Goal: Task Accomplishment & Management: Use online tool/utility

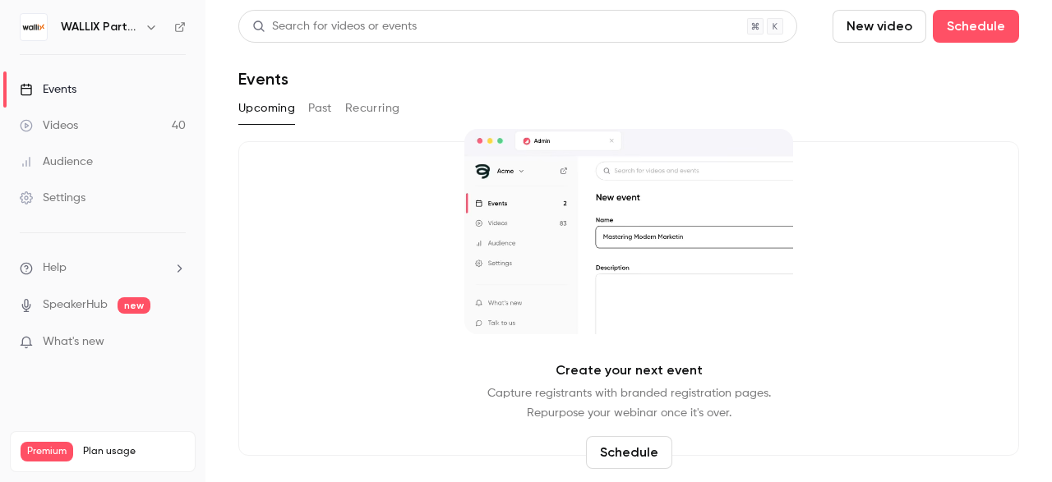
click at [132, 21] on h6 "WALLIX Partners Channel" at bounding box center [99, 27] width 77 height 16
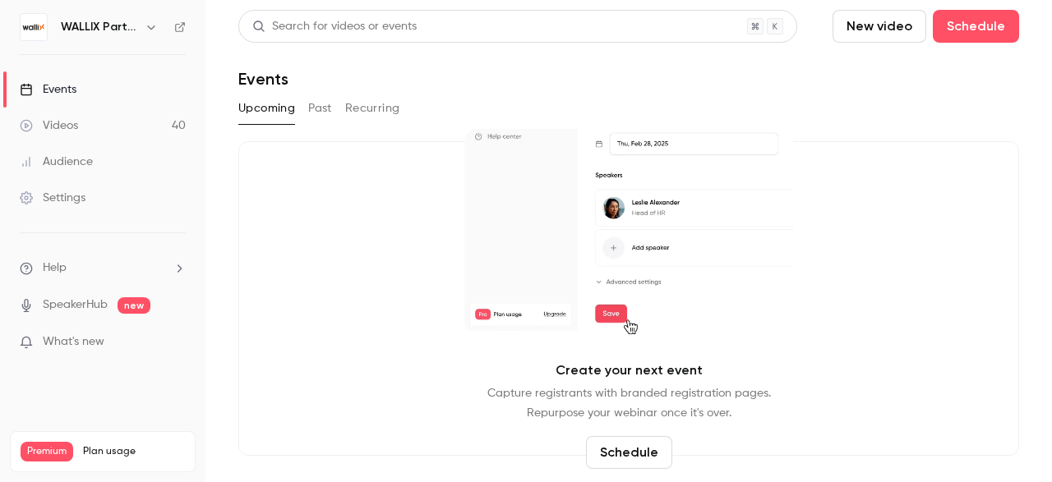
click at [150, 27] on icon "button" at bounding box center [150, 27] width 7 height 4
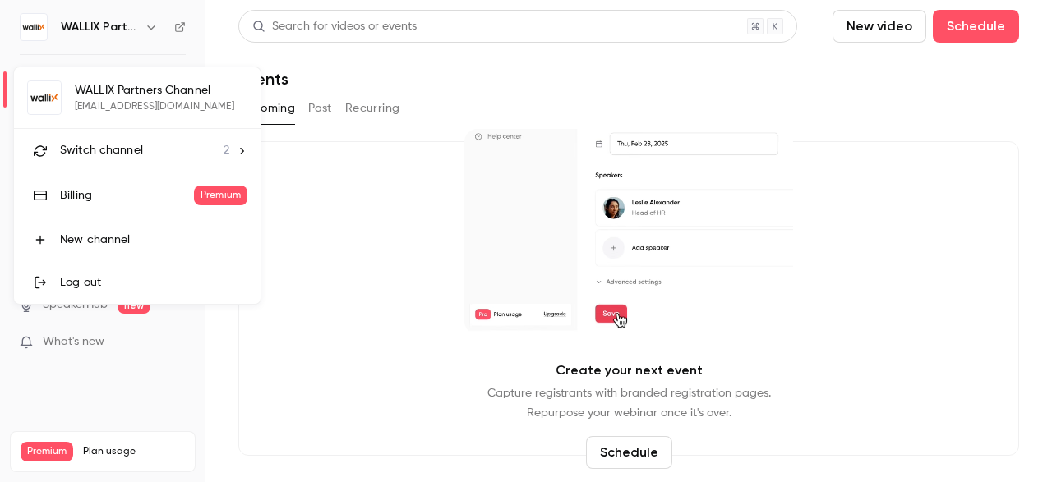
click at [152, 154] on div "Switch channel 2" at bounding box center [144, 150] width 169 height 17
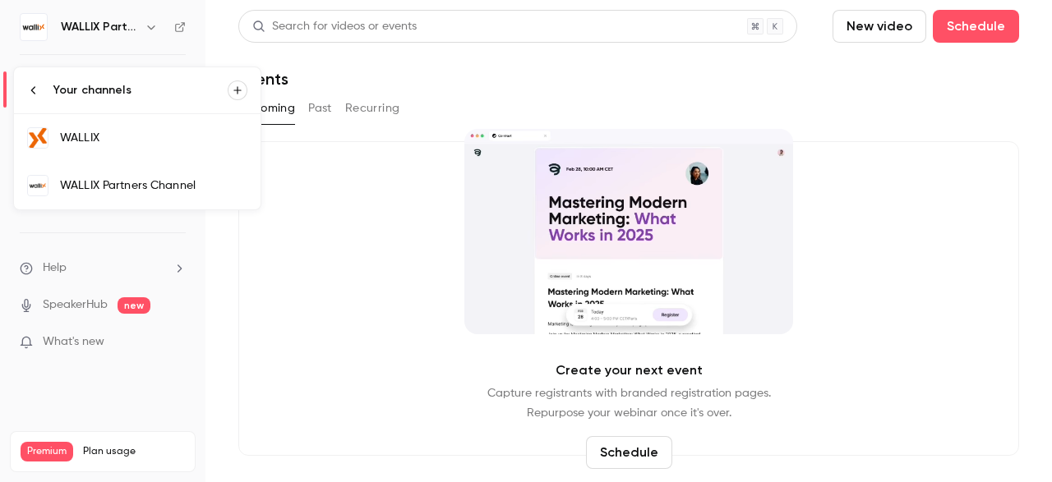
click at [145, 152] on link "WALLIX" at bounding box center [137, 138] width 246 height 48
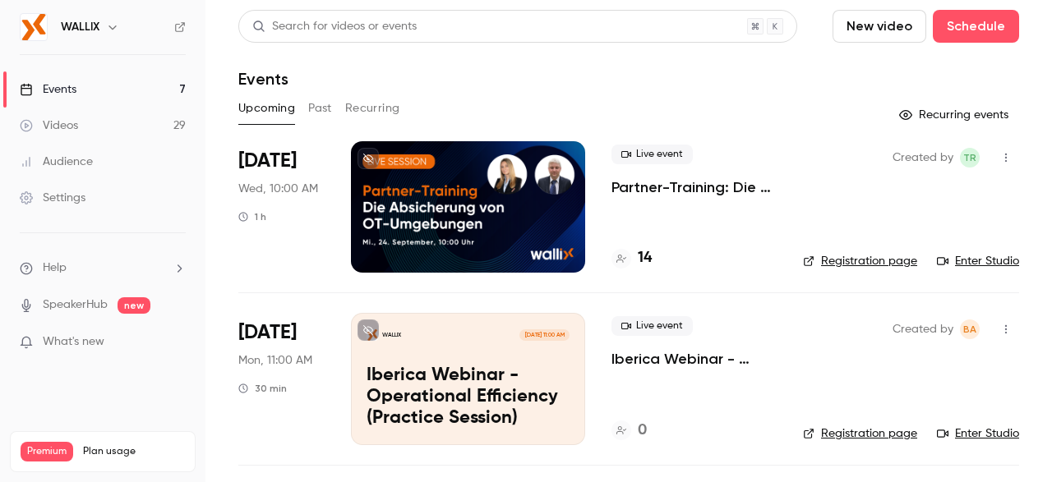
click at [319, 108] on button "Past" at bounding box center [320, 108] width 24 height 26
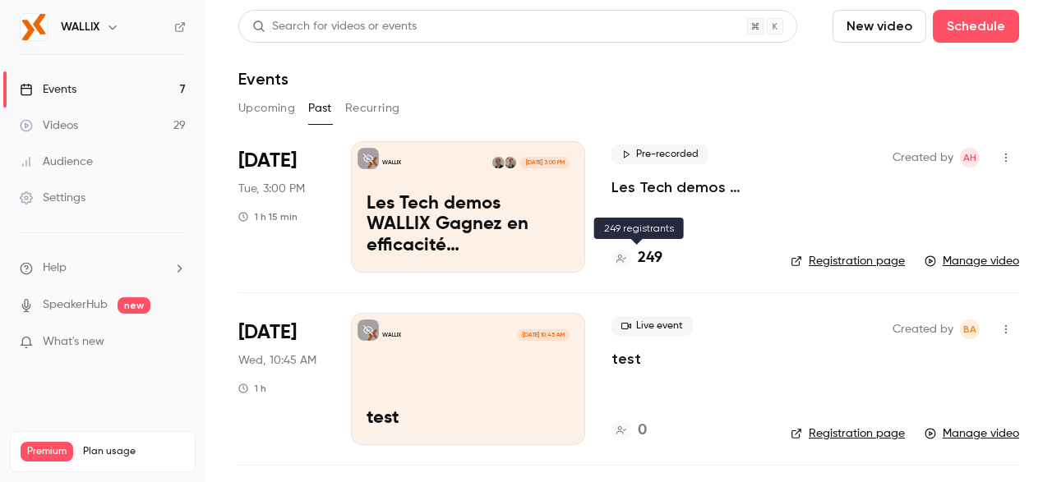
click at [647, 259] on h4 "249" at bounding box center [650, 258] width 25 height 22
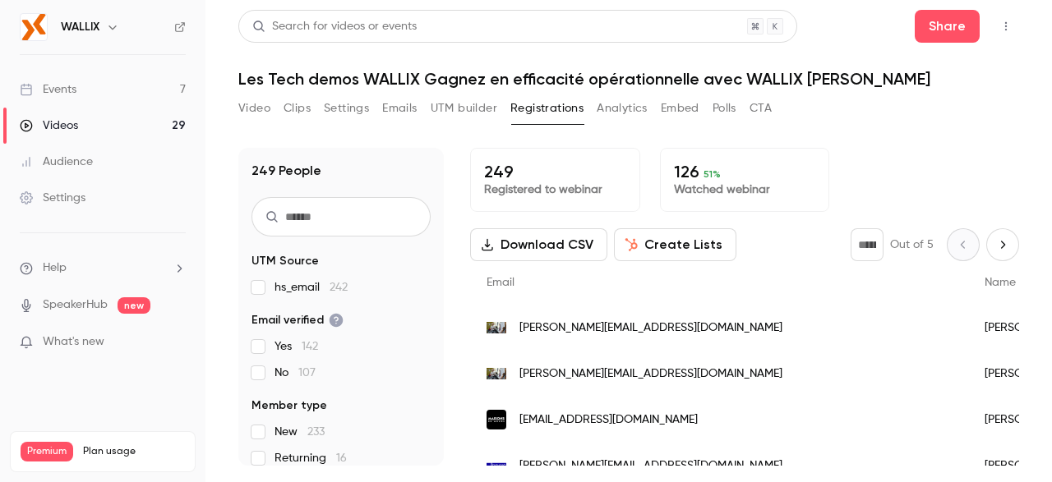
click at [699, 246] on button "Create Lists" at bounding box center [675, 244] width 122 height 33
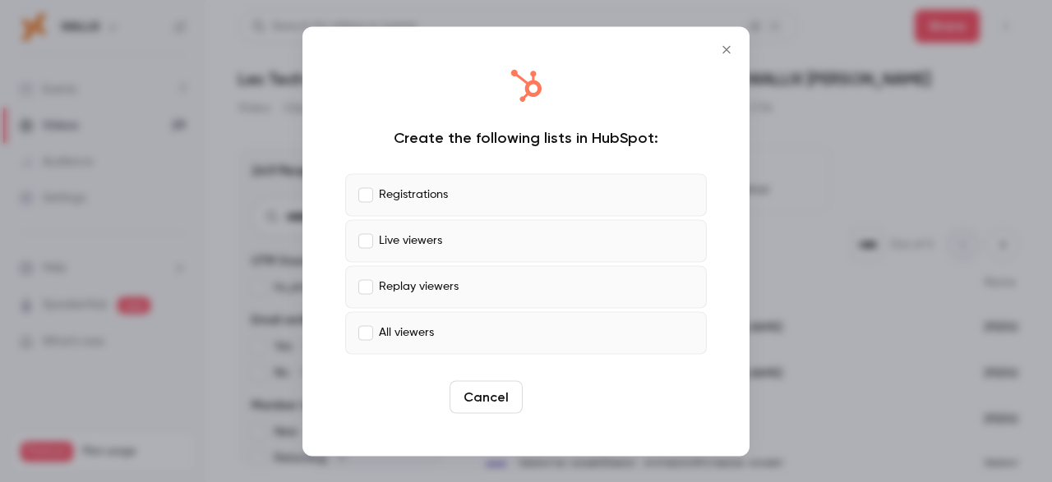
click at [558, 396] on button "Create" at bounding box center [566, 396] width 74 height 33
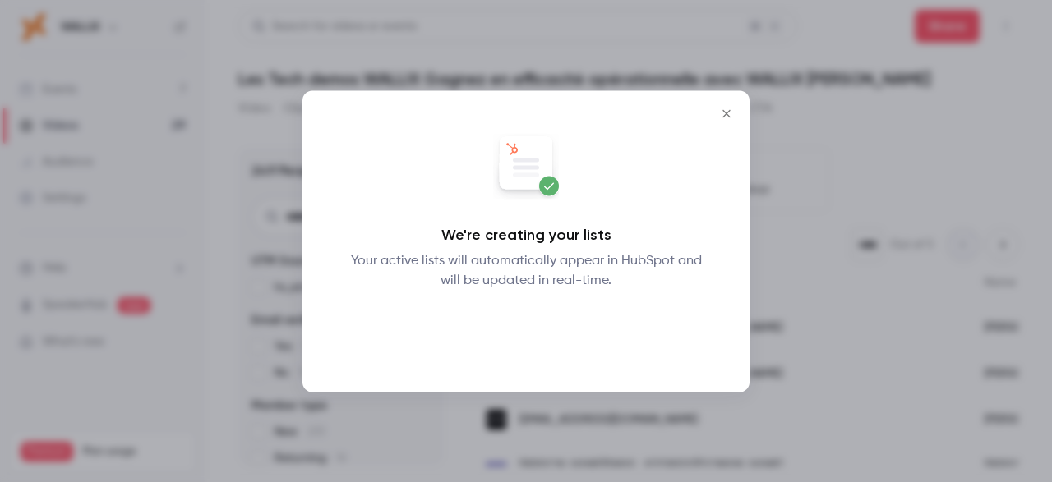
click at [528, 333] on button "Okay" at bounding box center [526, 332] width 60 height 33
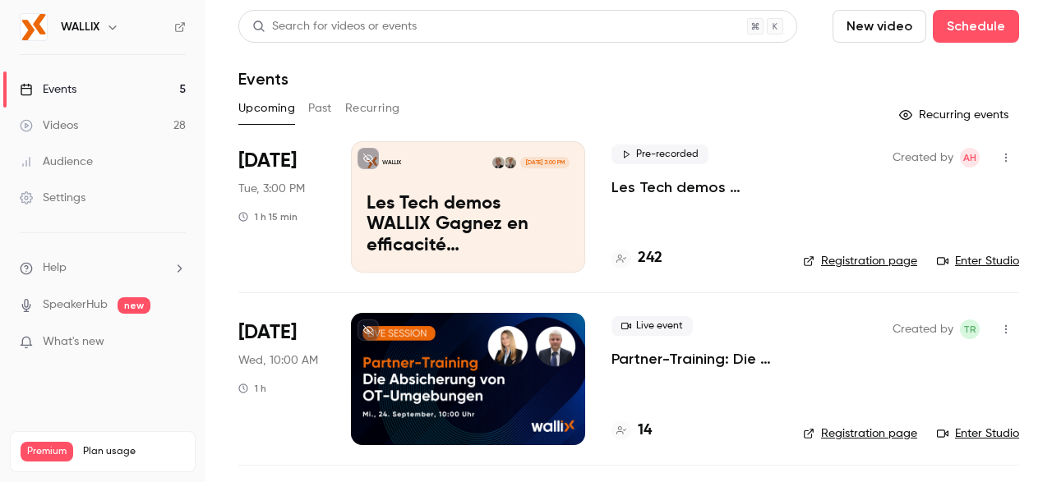
click at [643, 259] on h4 "242" at bounding box center [650, 258] width 25 height 22
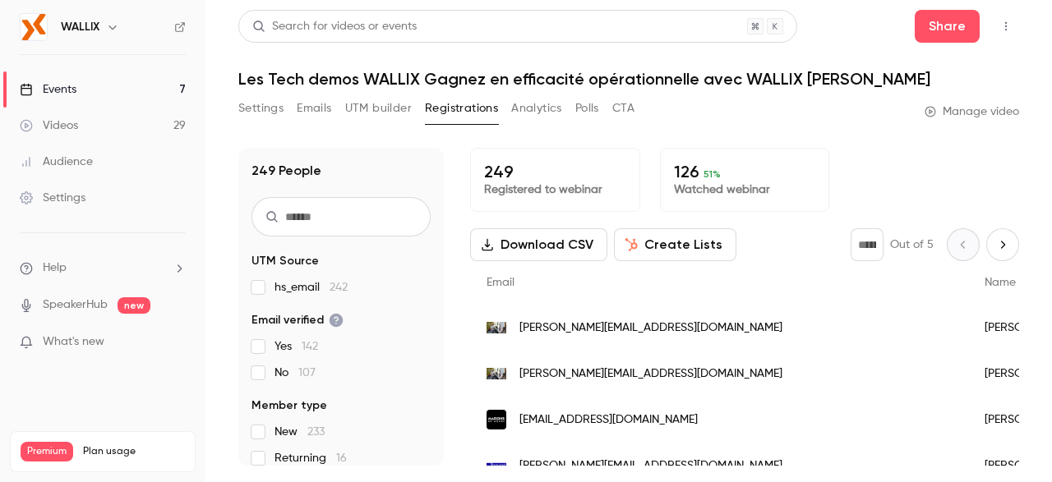
click at [656, 249] on button "Create Lists" at bounding box center [675, 244] width 122 height 33
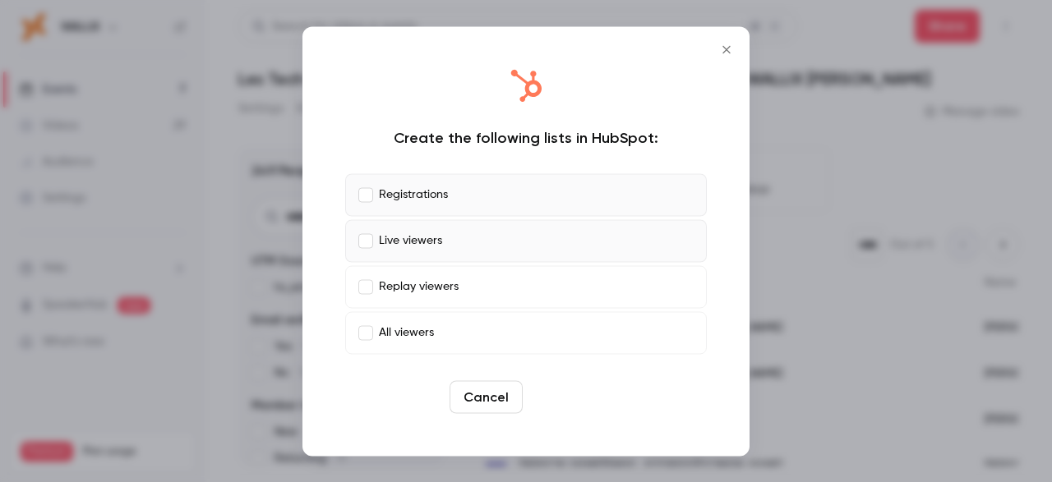
click at [566, 398] on button "Create" at bounding box center [566, 396] width 74 height 33
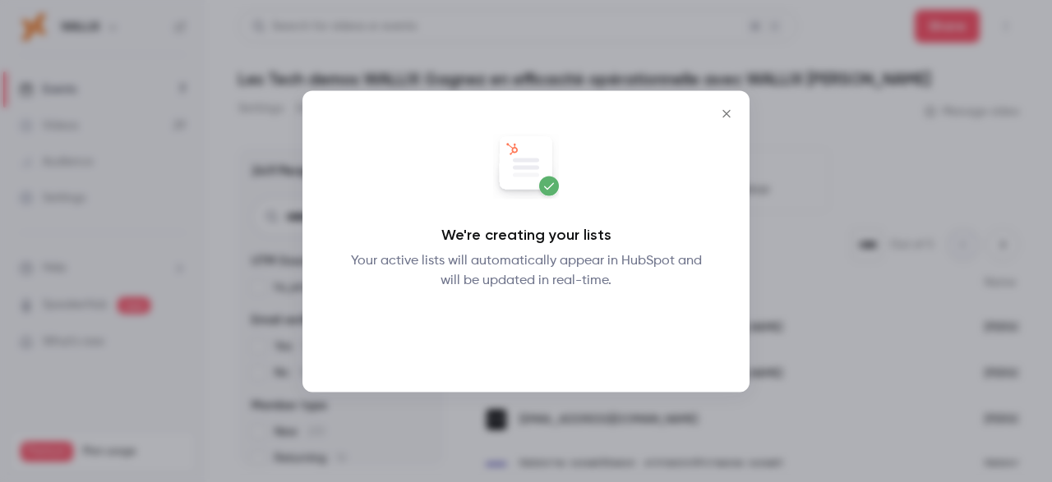
click at [528, 336] on button "Okay" at bounding box center [526, 332] width 60 height 33
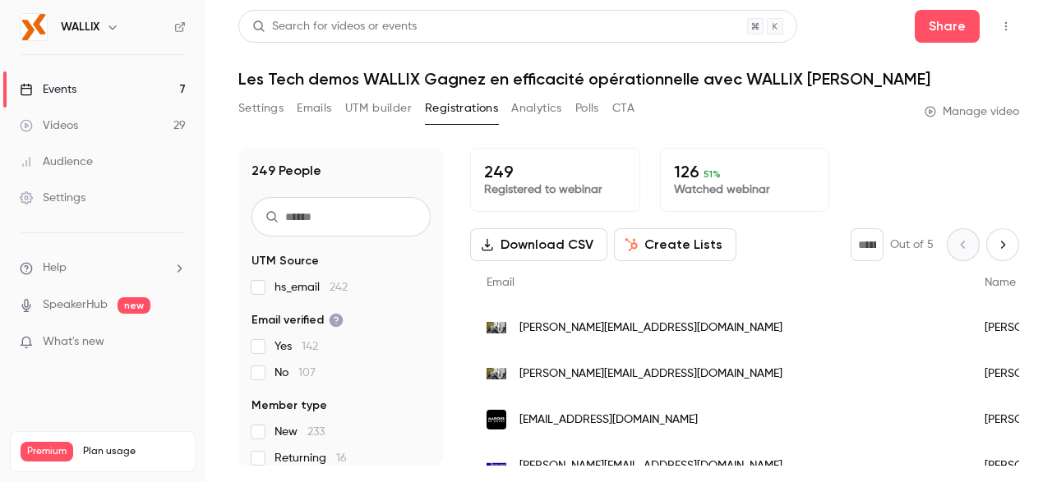
click at [677, 251] on button "Create Lists" at bounding box center [675, 244] width 122 height 33
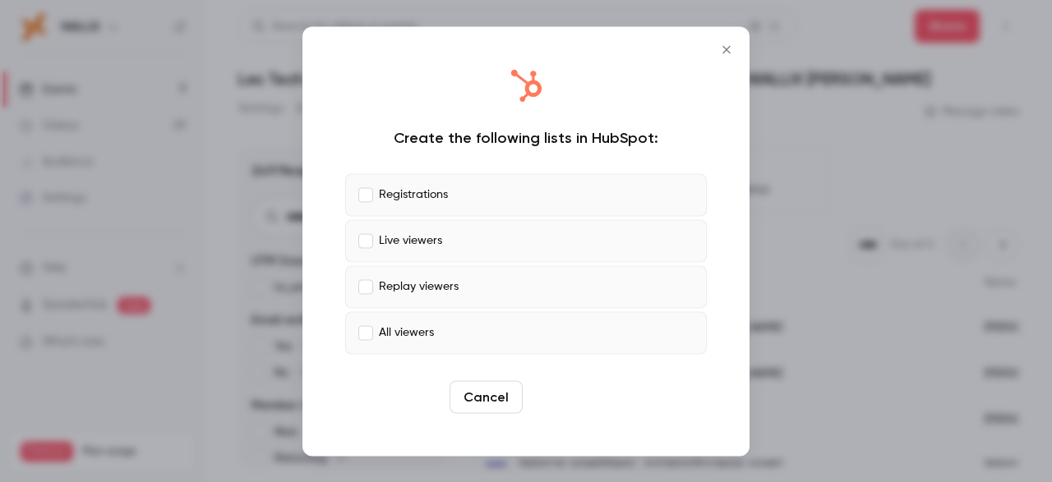
click at [557, 395] on button "Create" at bounding box center [566, 396] width 74 height 33
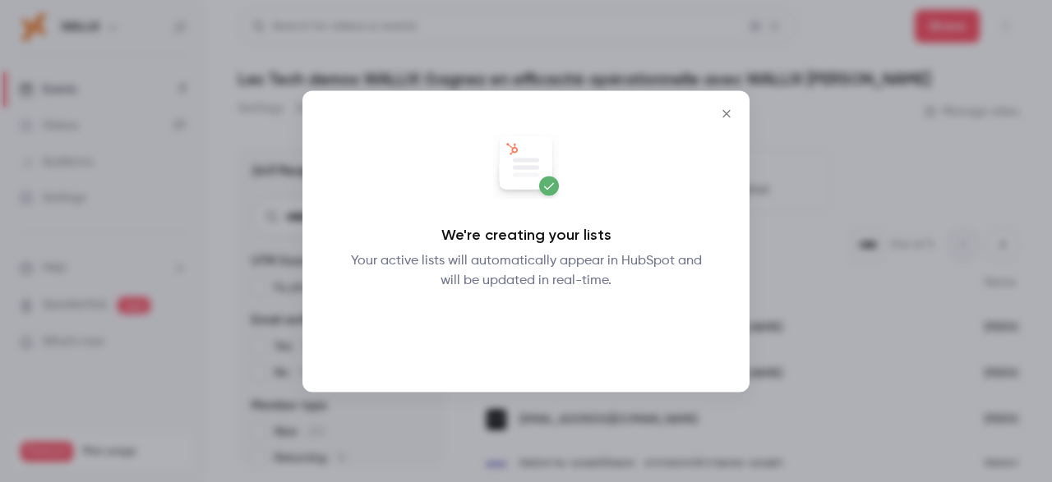
click at [522, 336] on button "Okay" at bounding box center [526, 332] width 60 height 33
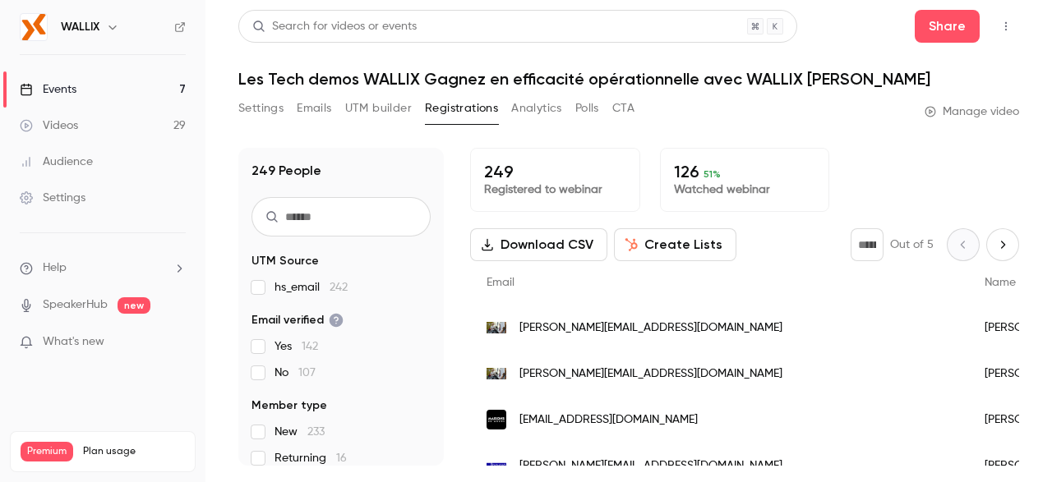
click at [1003, 246] on icon "Next page" at bounding box center [1003, 244] width 4 height 7
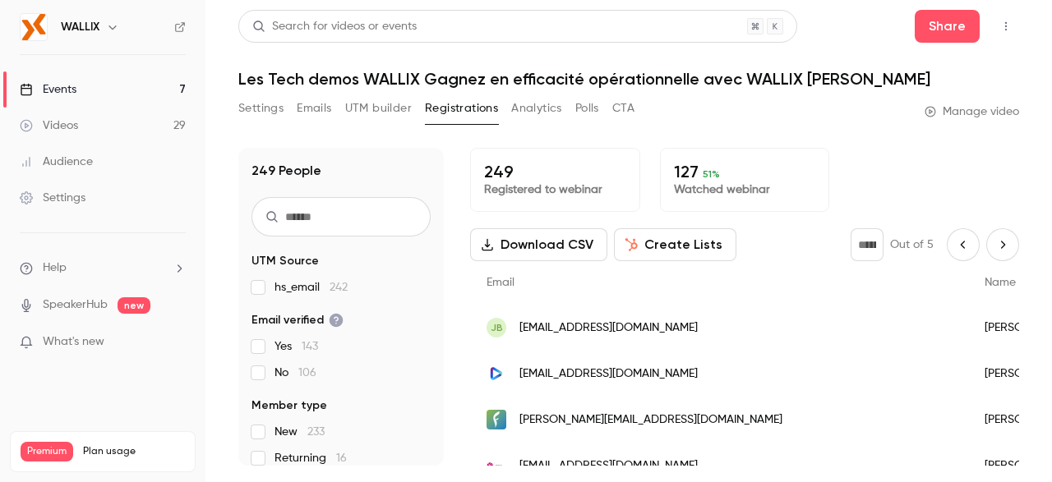
click at [1003, 246] on icon "Next page" at bounding box center [1003, 244] width 4 height 7
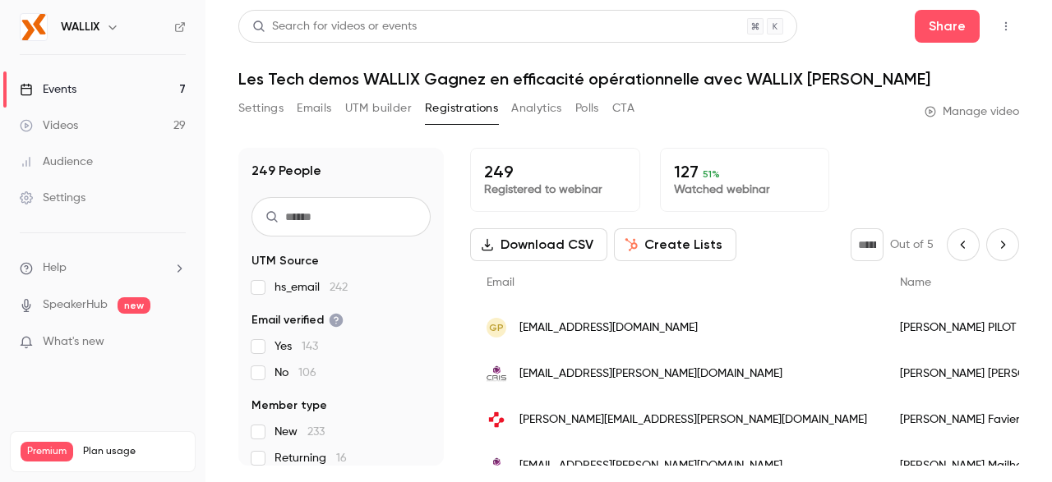
click at [1003, 246] on icon "Next page" at bounding box center [1003, 244] width 4 height 7
click at [1004, 247] on icon "Next page" at bounding box center [1002, 244] width 18 height 13
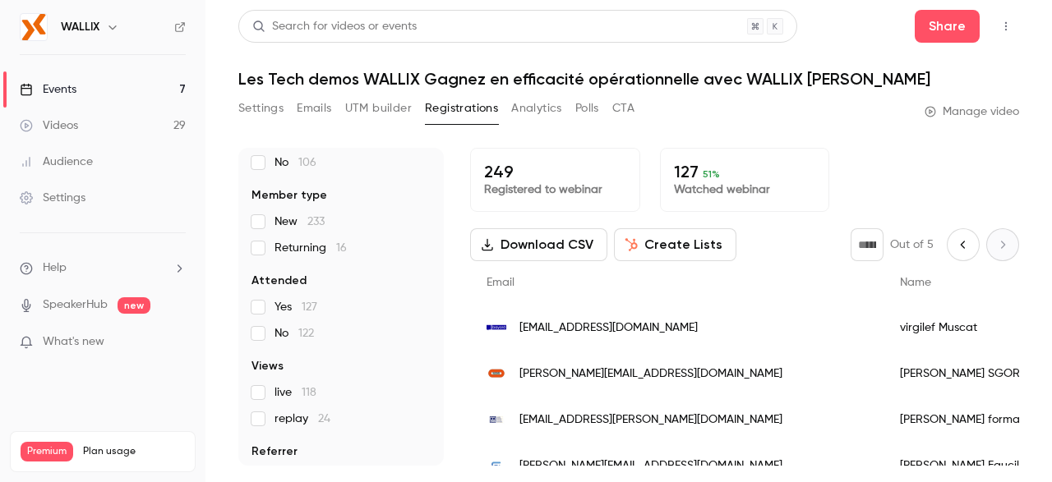
scroll to position [243, 0]
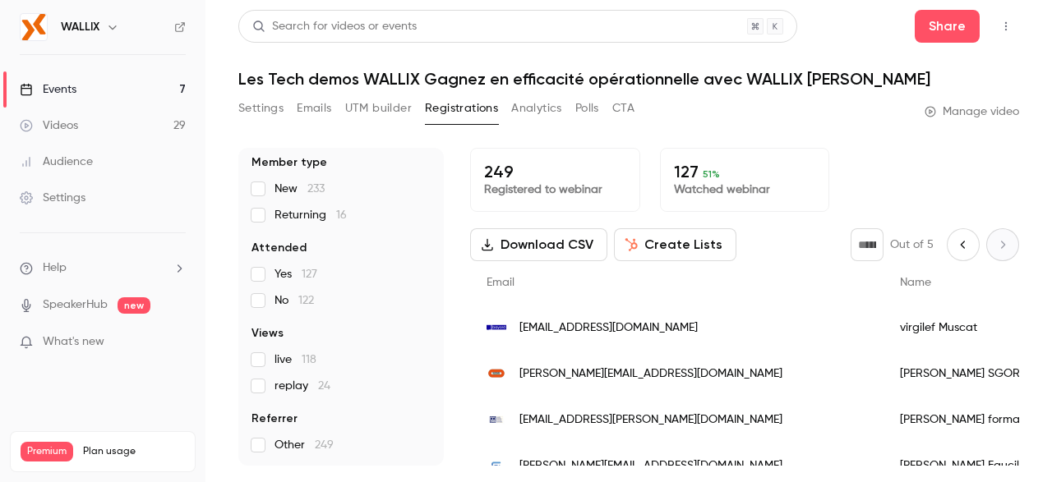
type input "*"
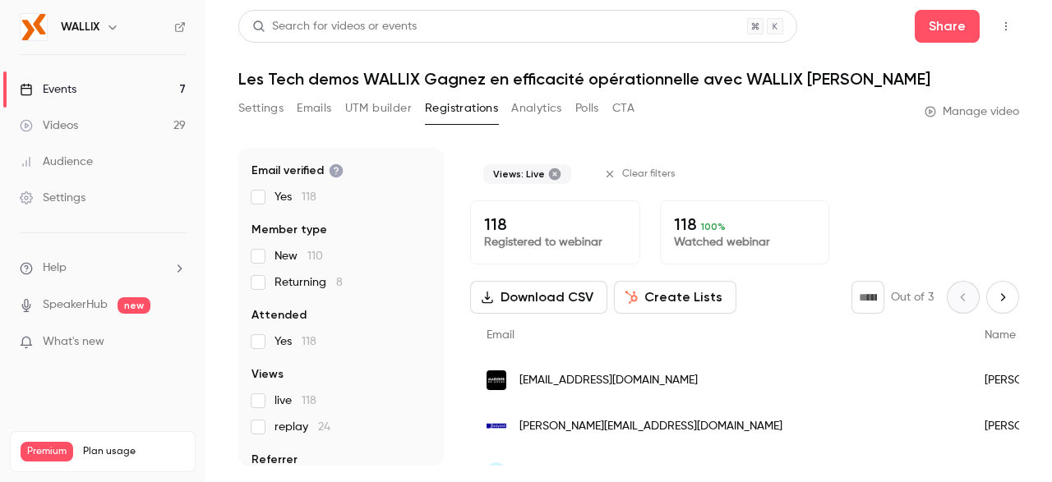
scroll to position [191, 0]
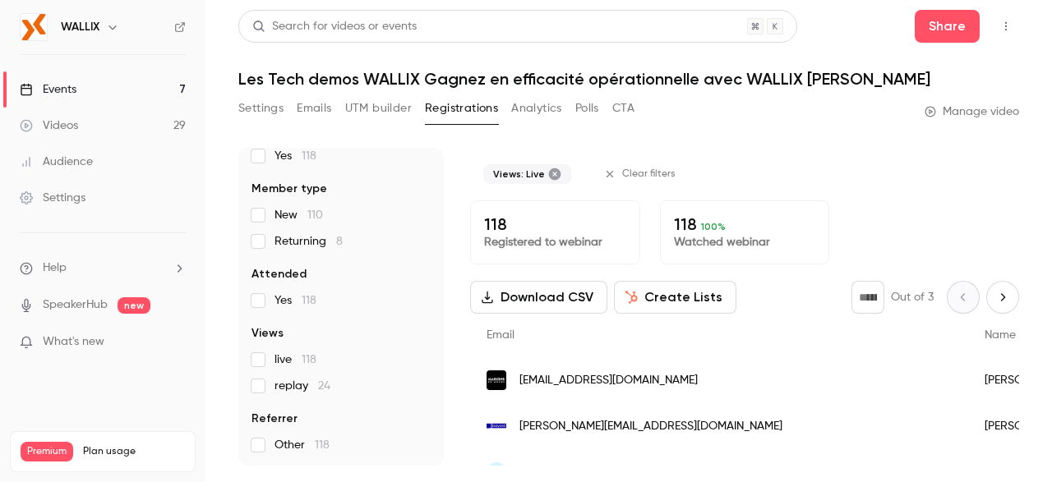
click at [527, 106] on button "Analytics" at bounding box center [536, 108] width 51 height 26
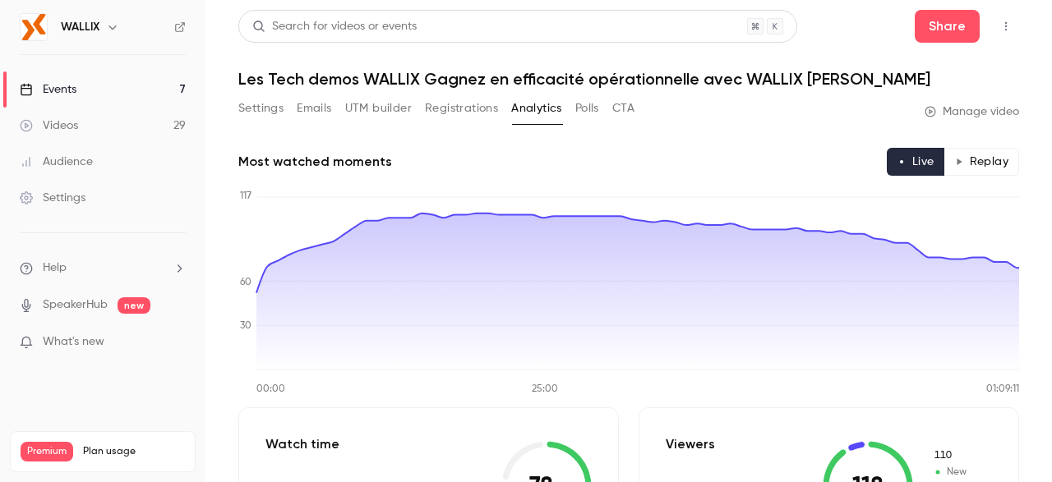
click at [597, 111] on button "Polls" at bounding box center [587, 108] width 24 height 26
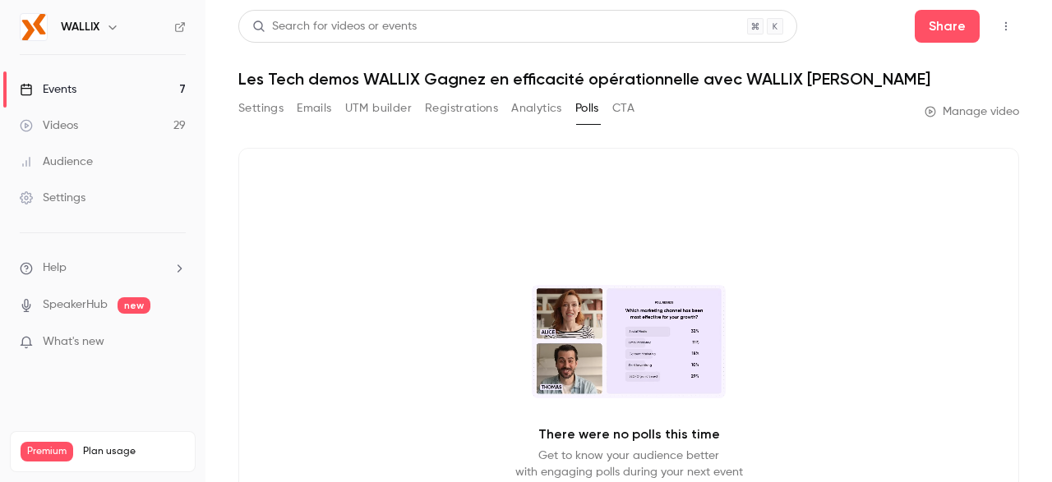
click at [619, 109] on button "CTA" at bounding box center [623, 108] width 22 height 26
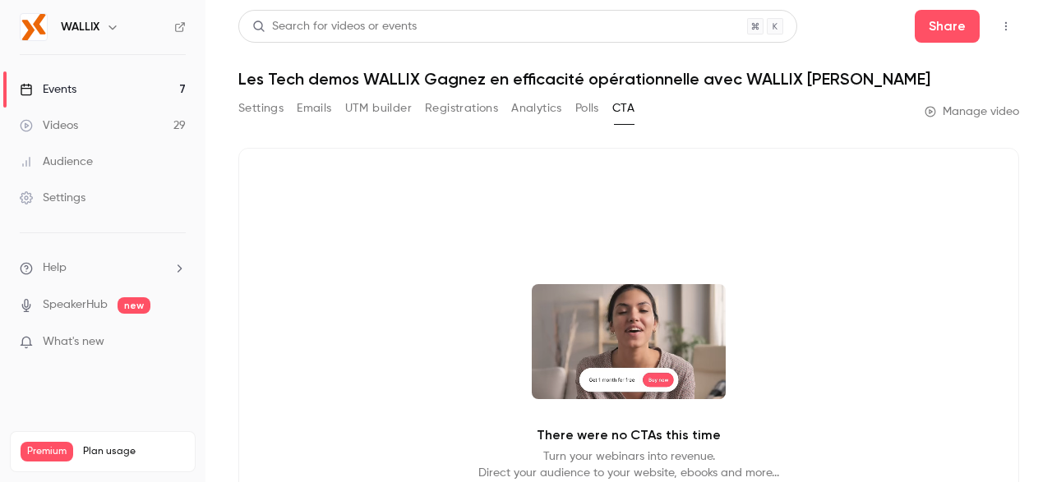
click at [469, 114] on button "Registrations" at bounding box center [461, 108] width 73 height 26
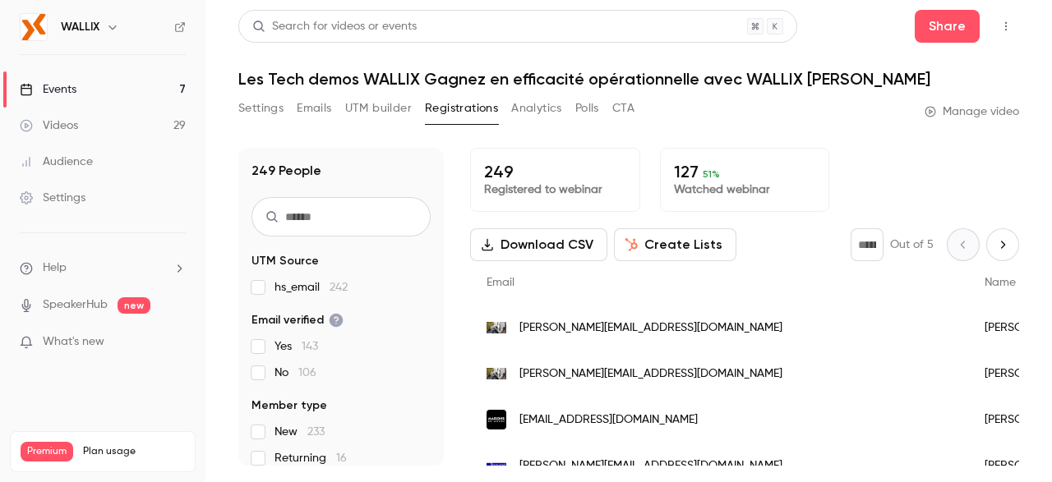
click at [394, 103] on button "UTM builder" at bounding box center [378, 108] width 67 height 26
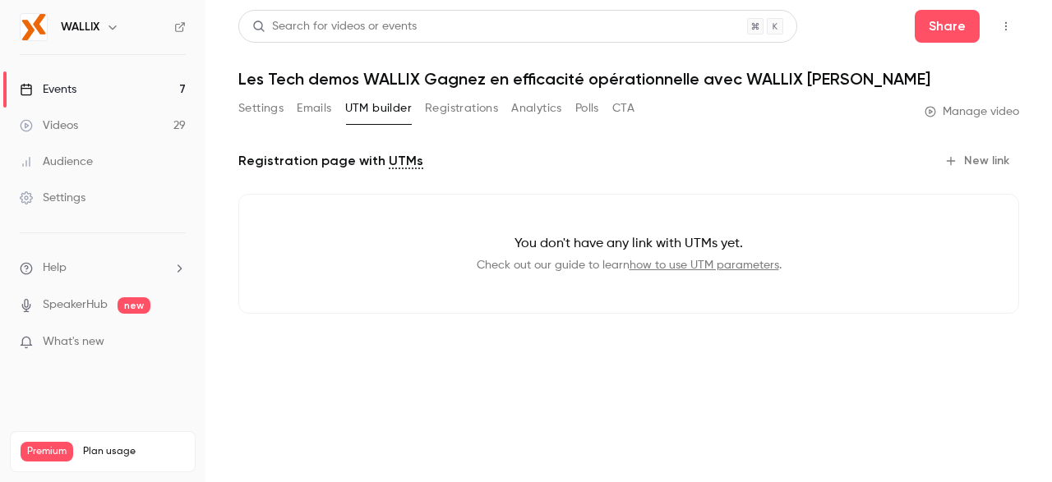
click at [325, 107] on button "Emails" at bounding box center [314, 108] width 35 height 26
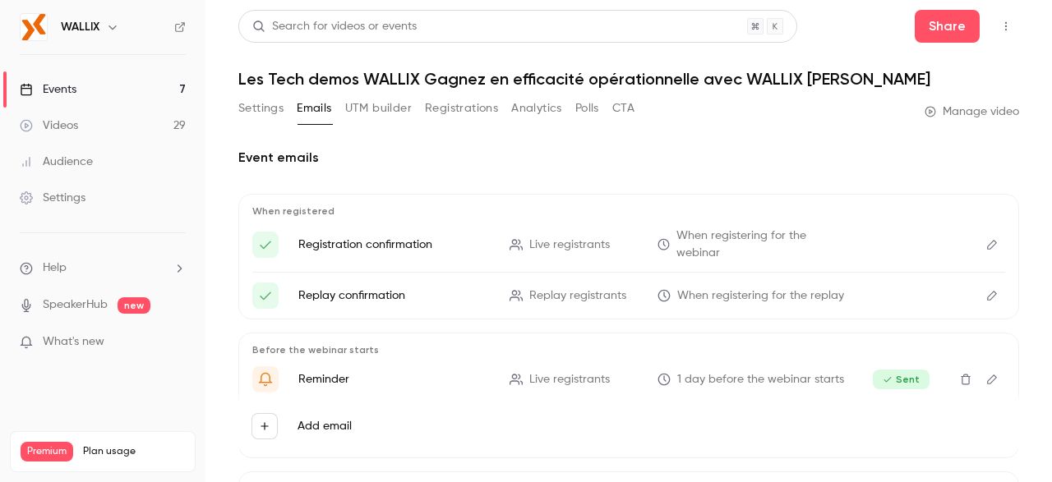
click at [259, 110] on button "Settings" at bounding box center [260, 108] width 45 height 26
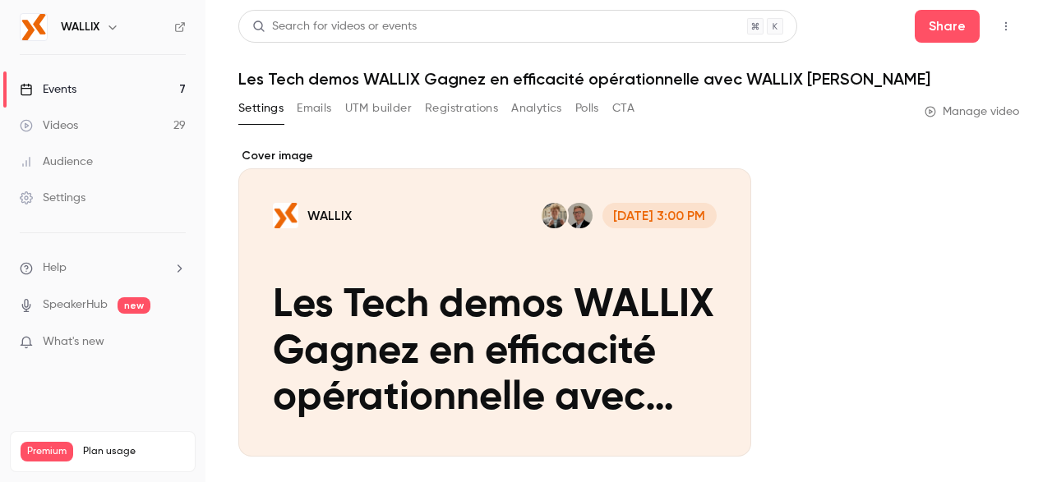
click at [315, 109] on button "Emails" at bounding box center [314, 108] width 35 height 26
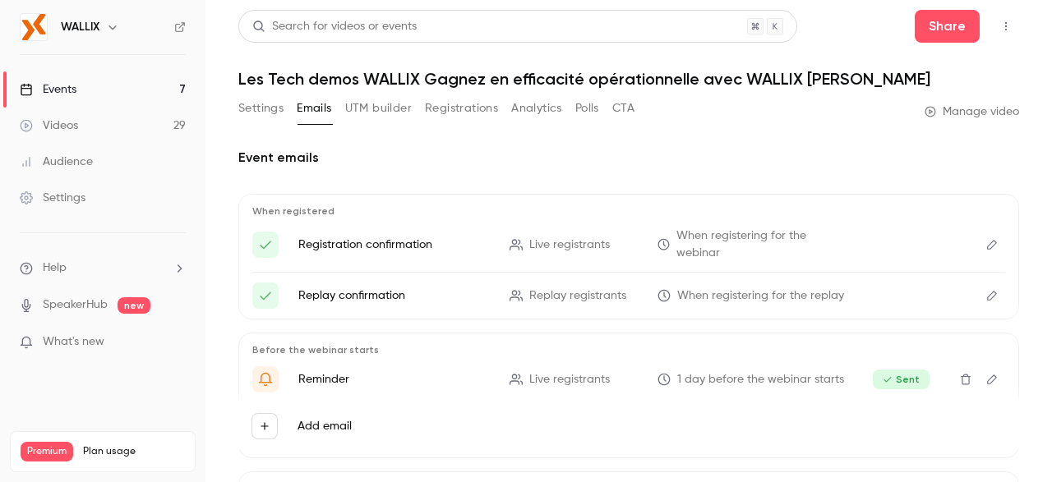
click at [278, 111] on button "Settings" at bounding box center [260, 108] width 45 height 26
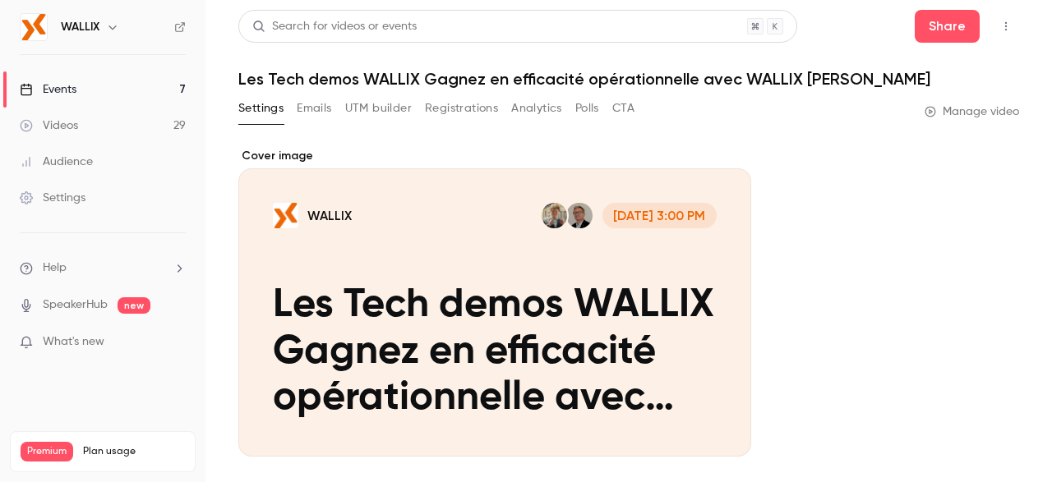
click at [467, 107] on button "Registrations" at bounding box center [461, 108] width 73 height 26
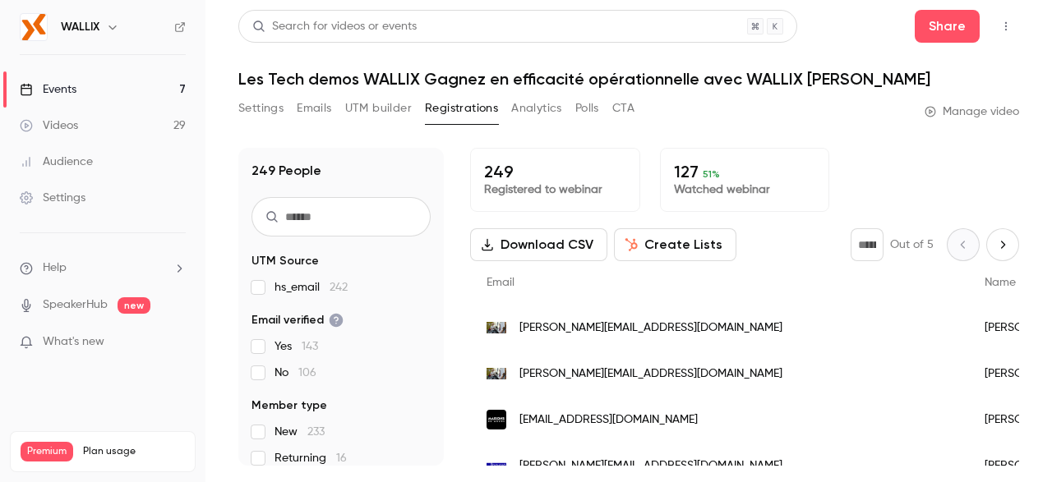
click at [107, 30] on icon "button" at bounding box center [112, 27] width 13 height 13
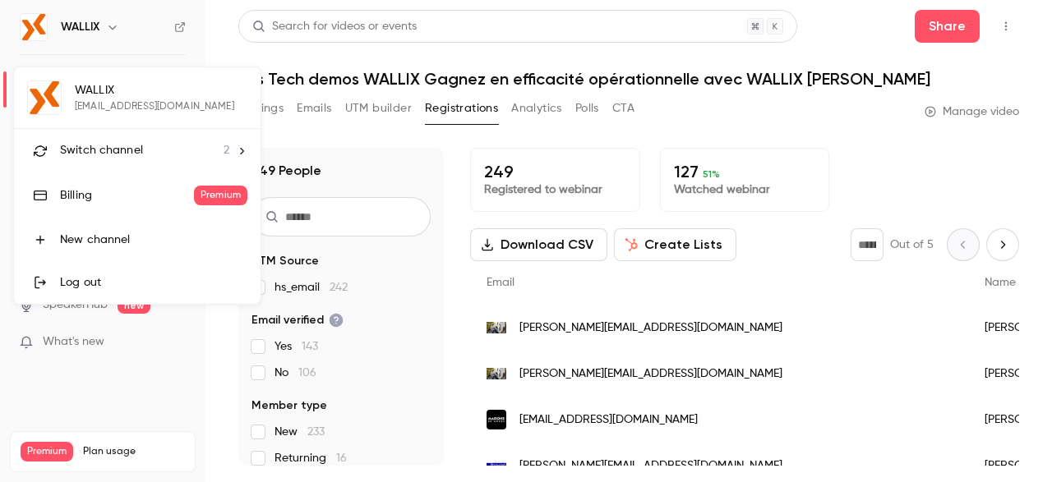
click at [317, 150] on div at bounding box center [526, 241] width 1052 height 482
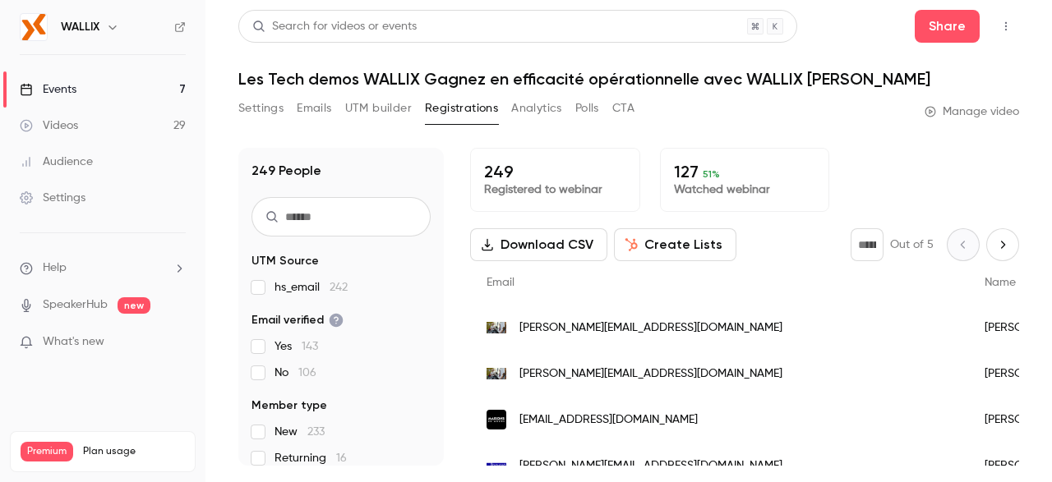
click at [110, 83] on link "Events 7" at bounding box center [102, 89] width 205 height 36
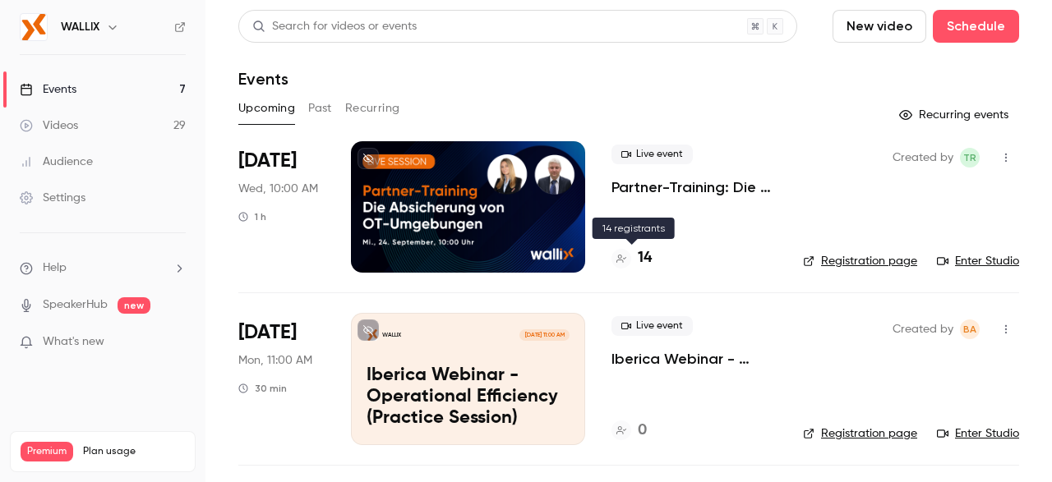
click at [642, 259] on h4 "14" at bounding box center [645, 258] width 14 height 22
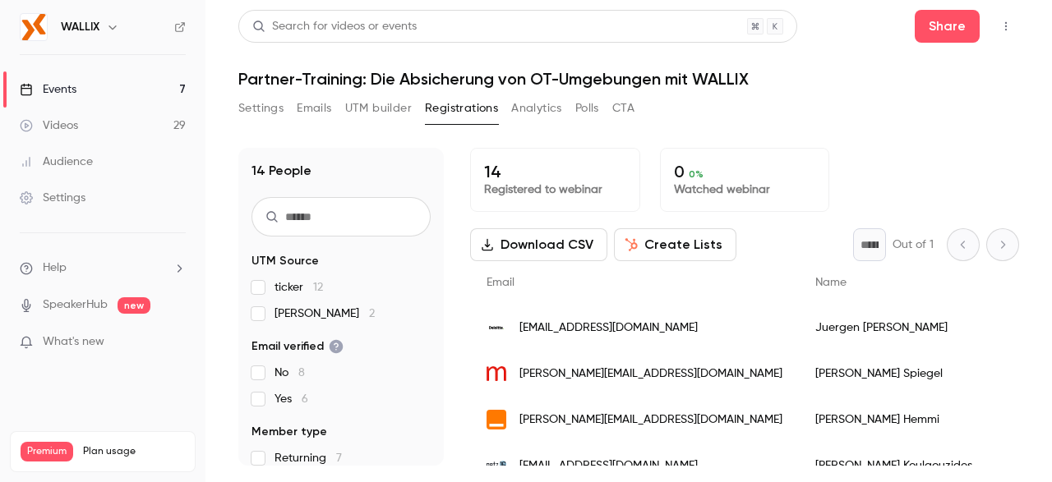
click at [676, 244] on button "Create Lists" at bounding box center [675, 244] width 122 height 33
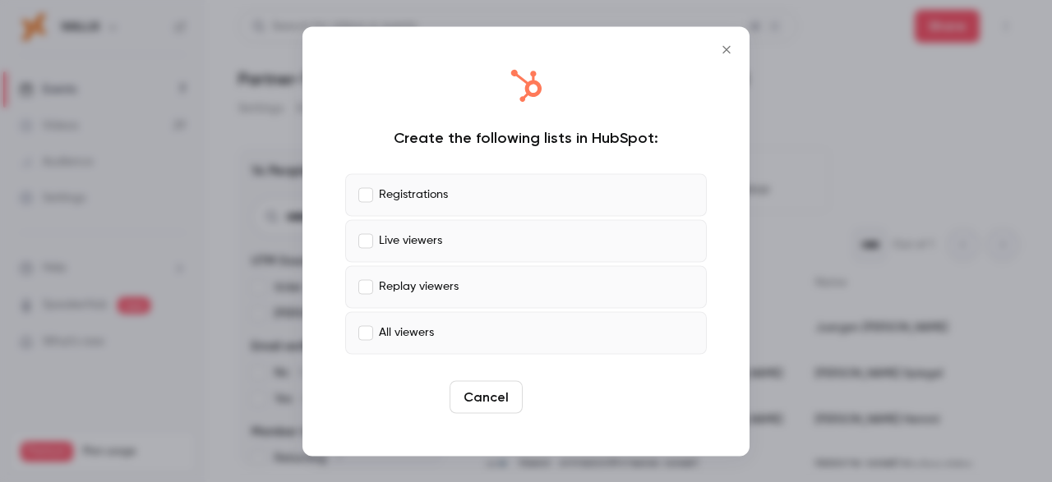
click at [586, 395] on button "Create" at bounding box center [566, 396] width 74 height 33
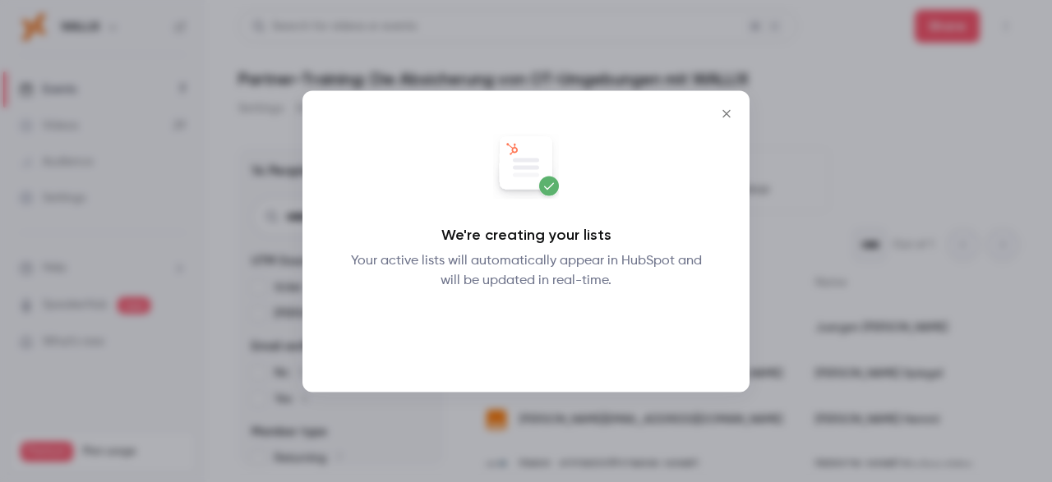
click at [516, 341] on button "Okay" at bounding box center [526, 332] width 60 height 33
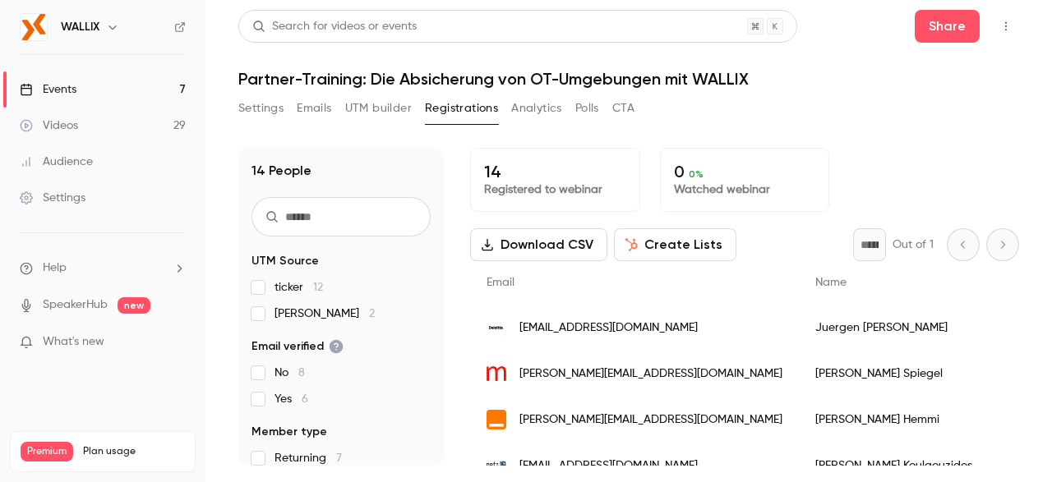
click at [142, 83] on link "Events 7" at bounding box center [102, 89] width 205 height 36
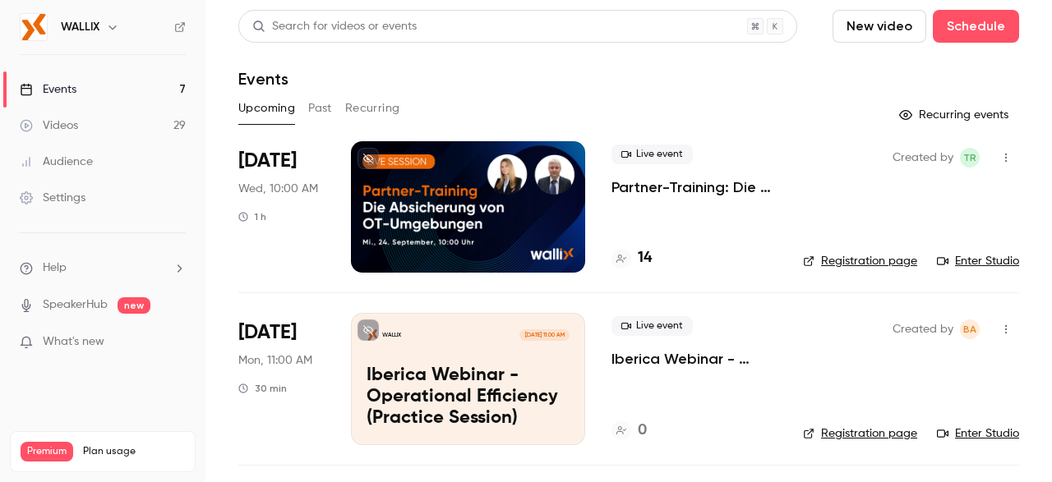
click at [320, 109] on button "Past" at bounding box center [320, 108] width 24 height 26
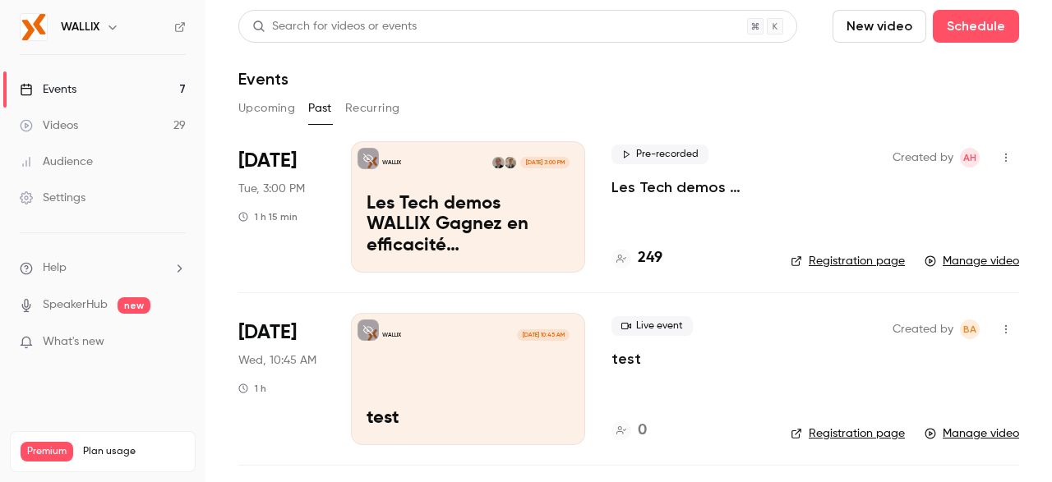
click at [645, 256] on h4 "249" at bounding box center [650, 258] width 25 height 22
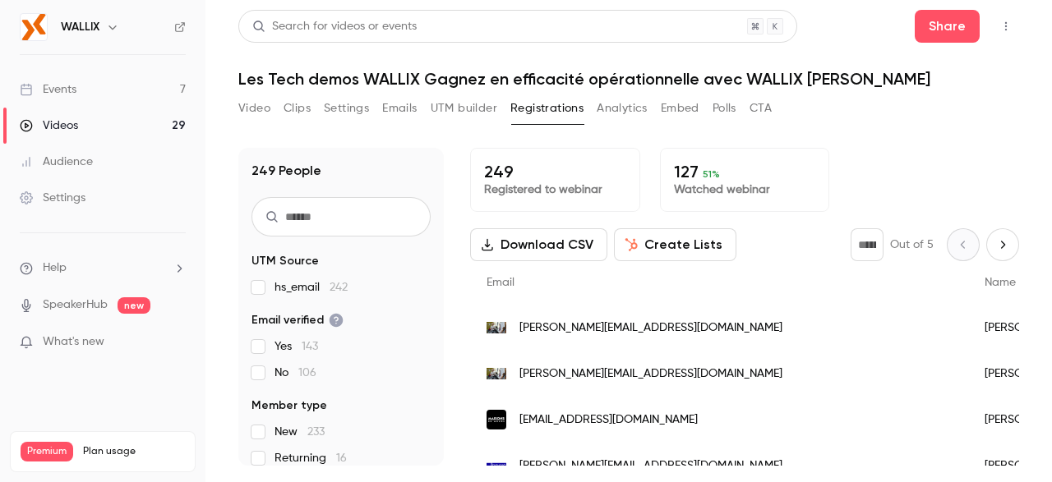
click at [677, 242] on button "Create Lists" at bounding box center [675, 244] width 122 height 33
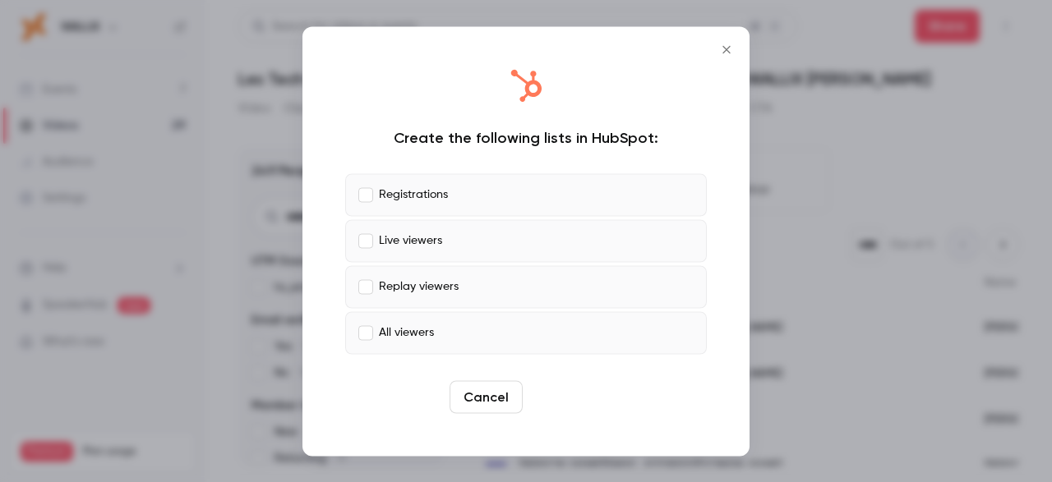
click at [583, 396] on button "Create" at bounding box center [566, 396] width 74 height 33
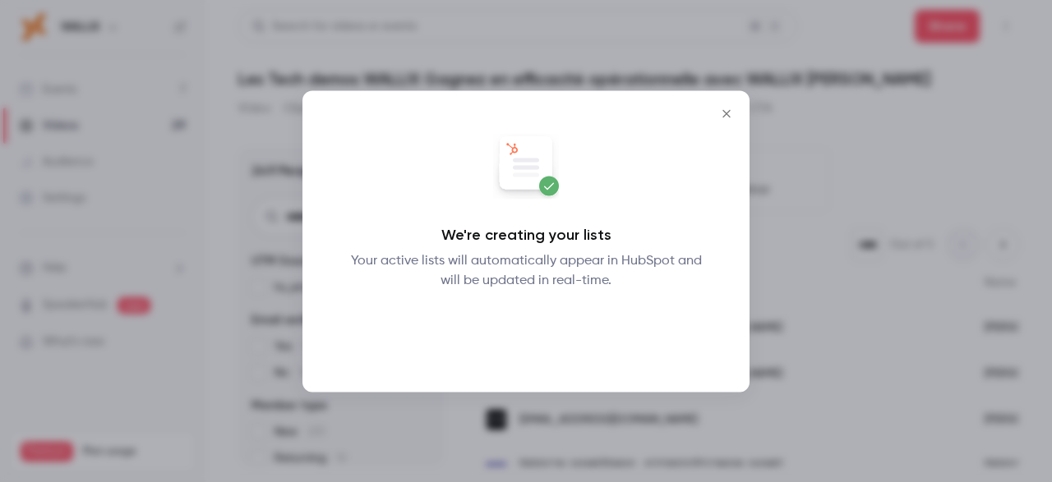
click at [531, 344] on button "Okay" at bounding box center [526, 332] width 60 height 33
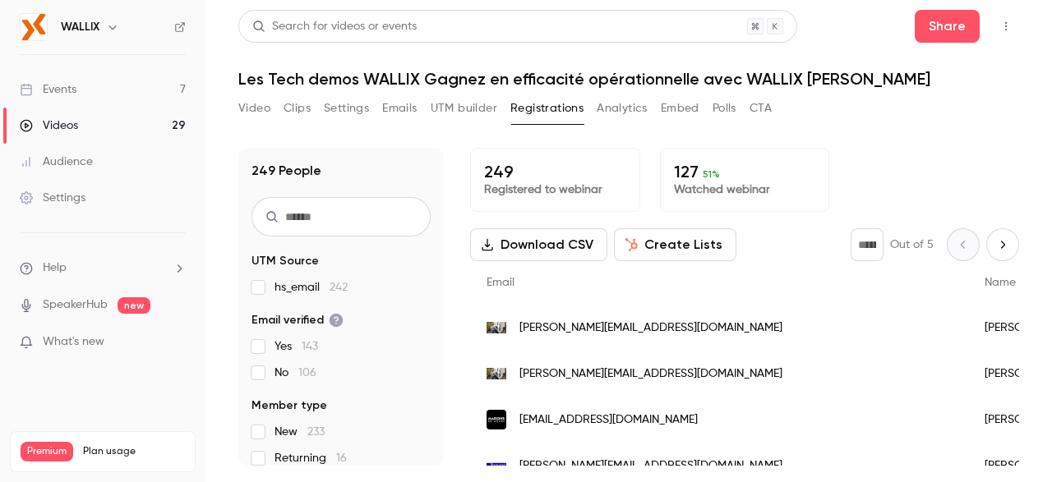
click at [548, 244] on button "Download CSV" at bounding box center [538, 244] width 137 height 33
